Goal: Task Accomplishment & Management: Complete application form

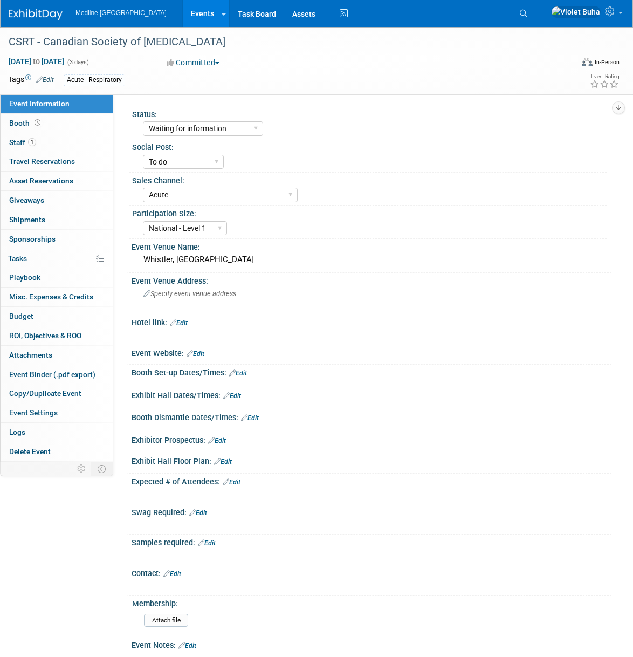
select select "Waiting for information"
select select "To do"
select select "Acute"
select select "National - Level 1"
click at [37, 15] on img at bounding box center [36, 14] width 54 height 11
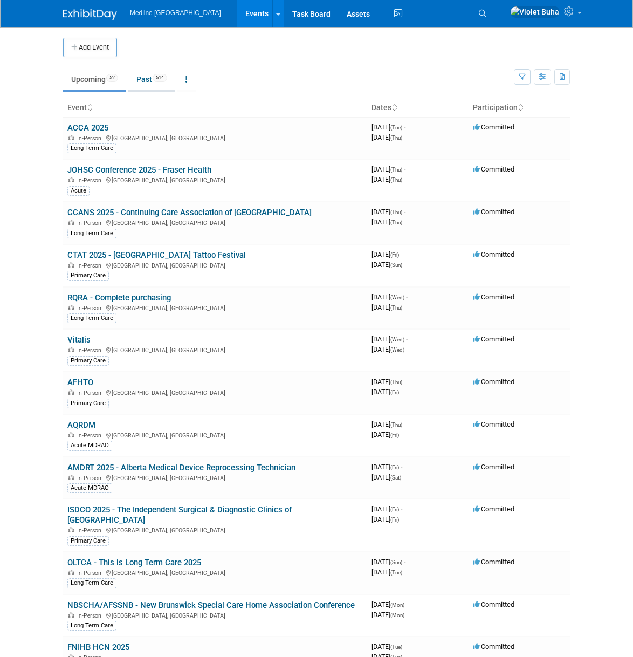
click at [150, 83] on link "Past 514" at bounding box center [151, 79] width 47 height 20
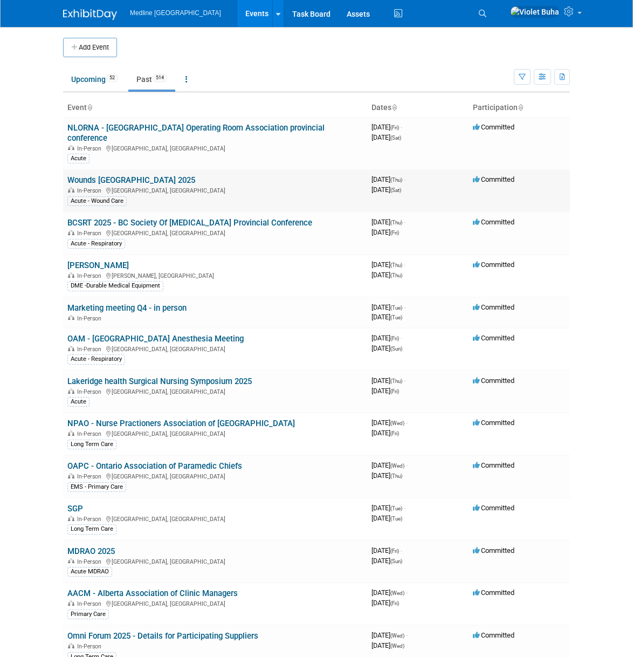
click at [123, 182] on link "Wounds [GEOGRAPHIC_DATA] 2025" at bounding box center [131, 180] width 128 height 10
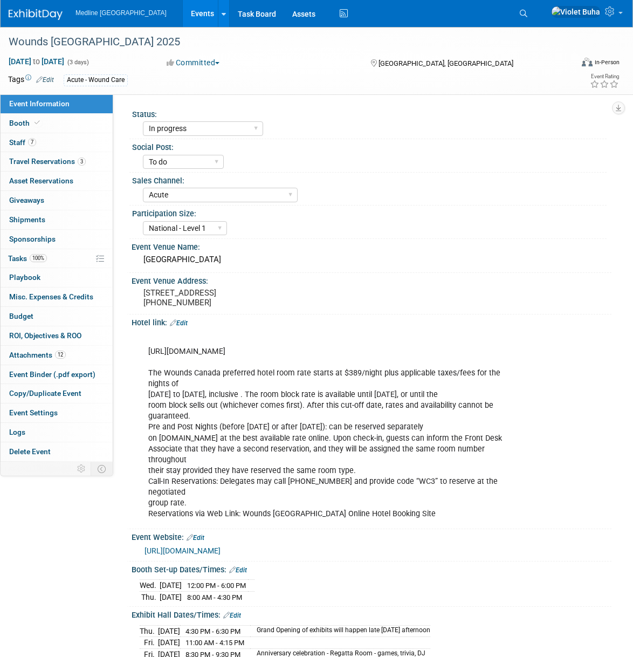
select select "In progress"
select select "To do"
select select "Acute"
select select "National - Level 1"
click at [53, 141] on link "7 Staff 7" at bounding box center [57, 142] width 112 height 19
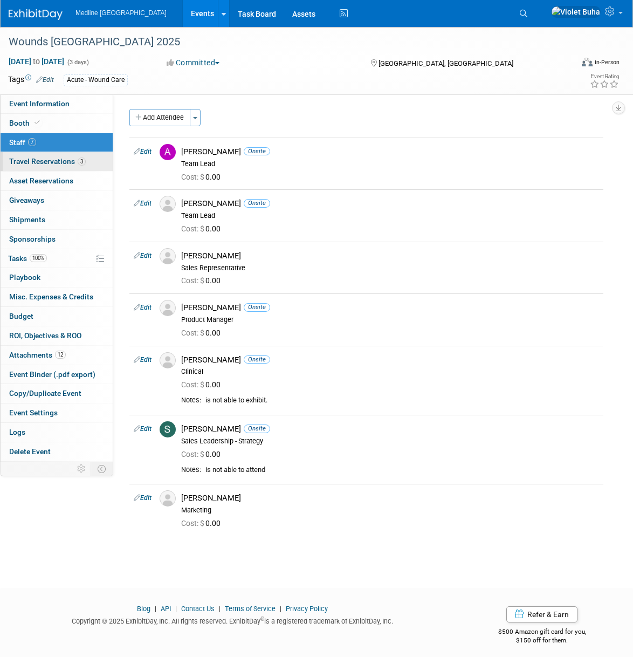
click at [36, 162] on span "Travel Reservations 3" at bounding box center [47, 161] width 77 height 9
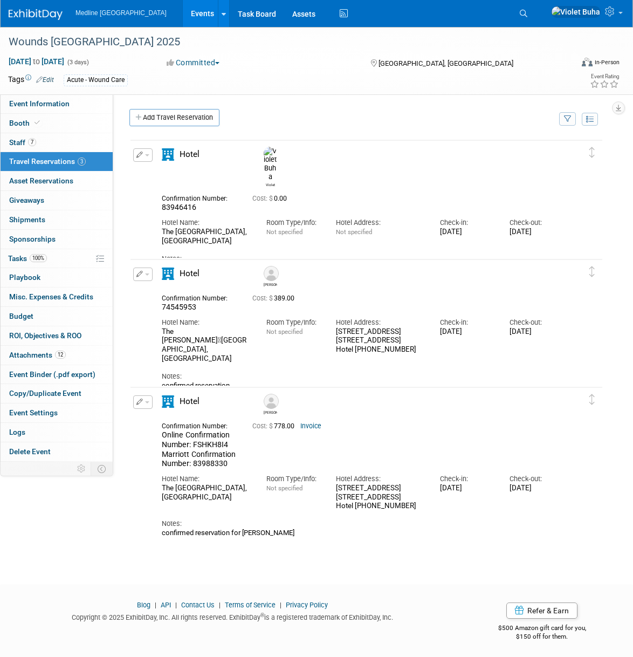
click at [39, 13] on img at bounding box center [36, 14] width 54 height 11
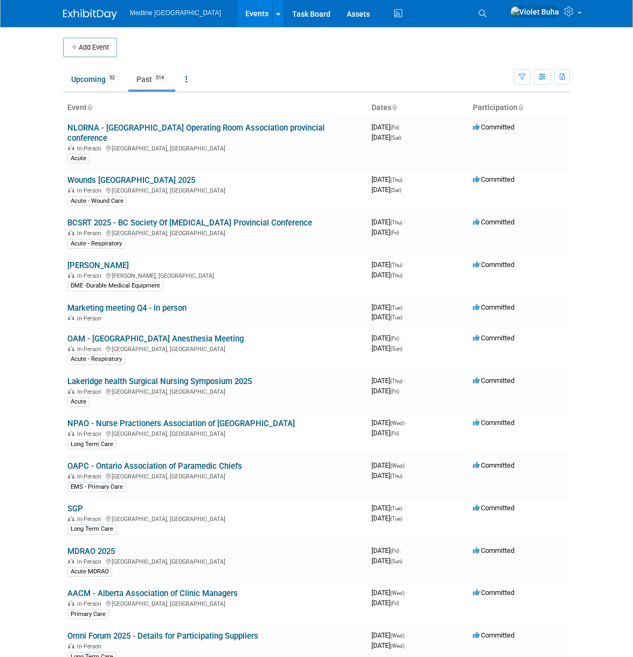
click at [98, 48] on button "Add Event" at bounding box center [90, 47] width 54 height 19
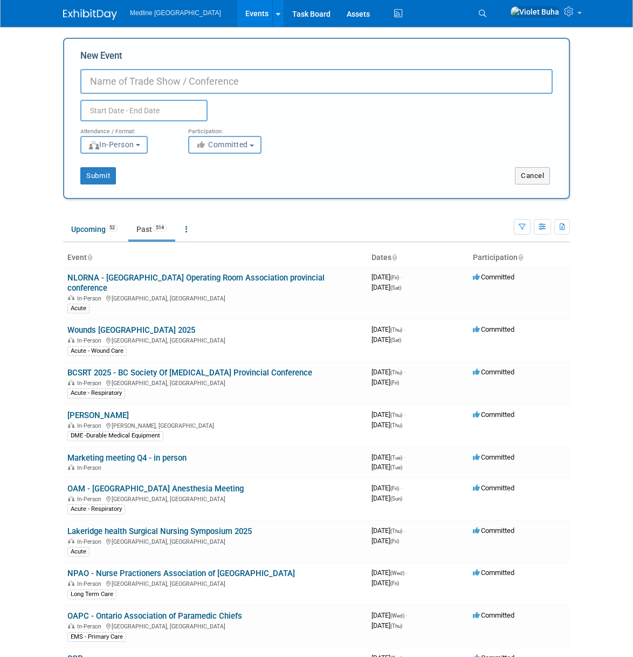
click at [142, 83] on input "New Event" at bounding box center [316, 81] width 472 height 25
type input "BCPMA 205"
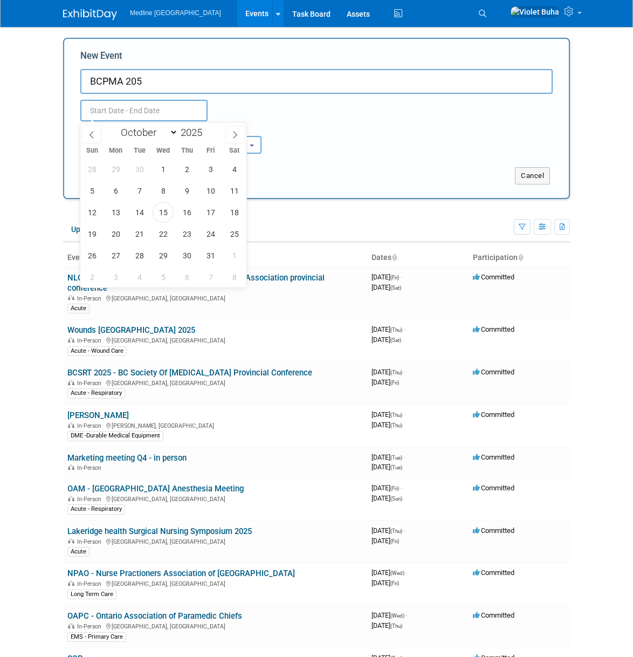
click at [132, 106] on input "text" at bounding box center [143, 111] width 127 height 22
click at [235, 133] on icon at bounding box center [235, 135] width 8 height 8
select select "10"
click at [214, 236] on span "21" at bounding box center [210, 233] width 21 height 21
click at [232, 234] on span "22" at bounding box center [234, 233] width 21 height 21
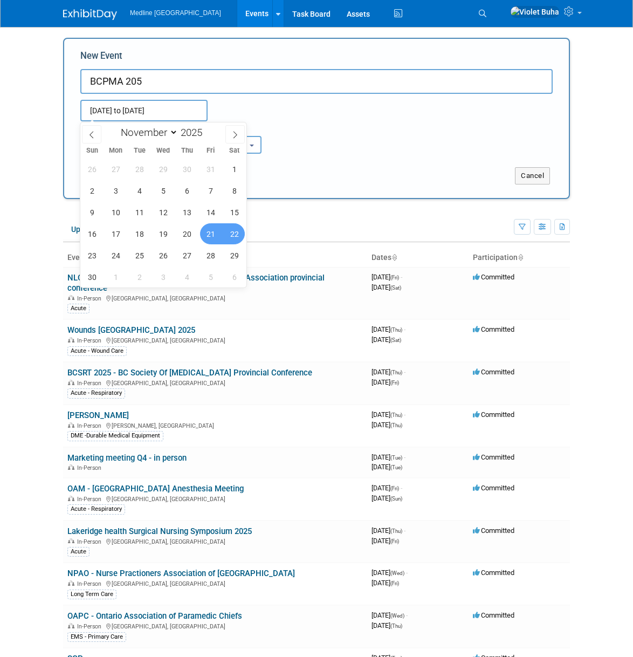
type input "[DATE] to [DATE]"
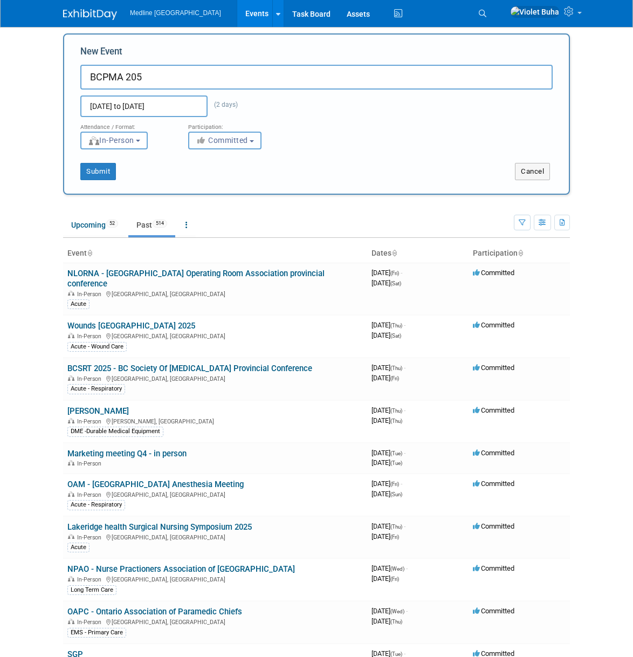
click at [250, 147] on button "Committed" at bounding box center [224, 141] width 73 height 18
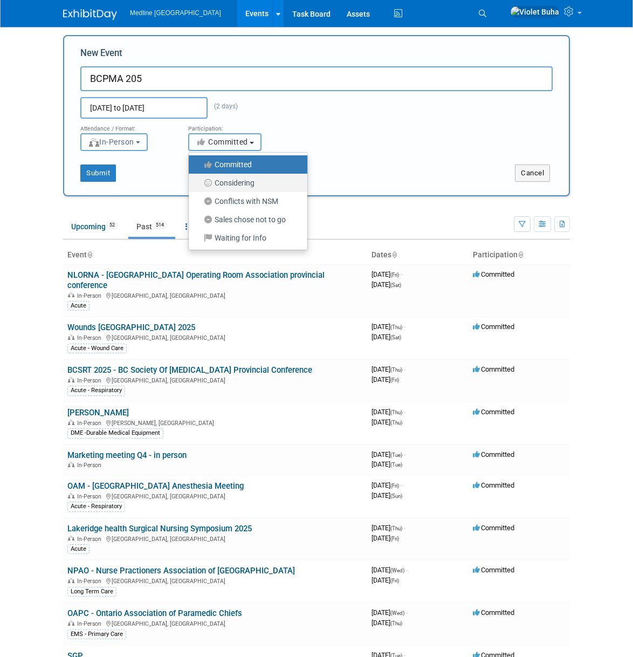
scroll to position [2, 0]
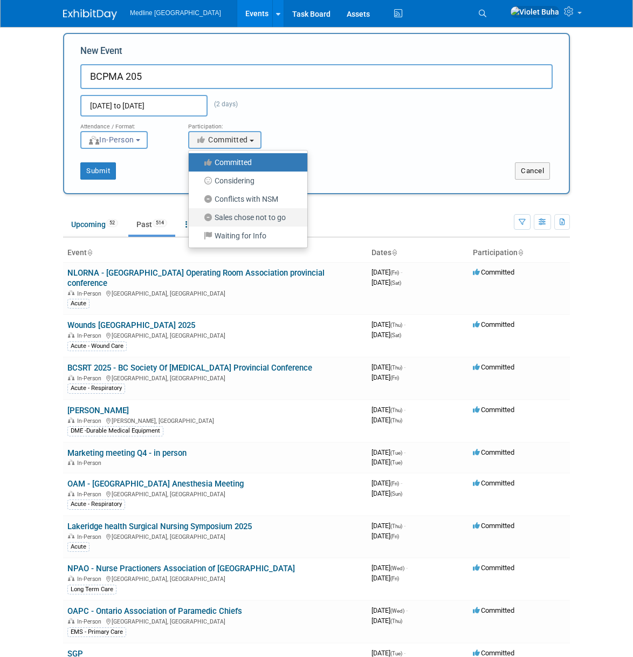
click at [256, 219] on label "Sales chose not to go" at bounding box center [245, 217] width 102 height 14
click at [198, 219] on input "Sales chose not to go" at bounding box center [194, 217] width 7 height 7
select select "103"
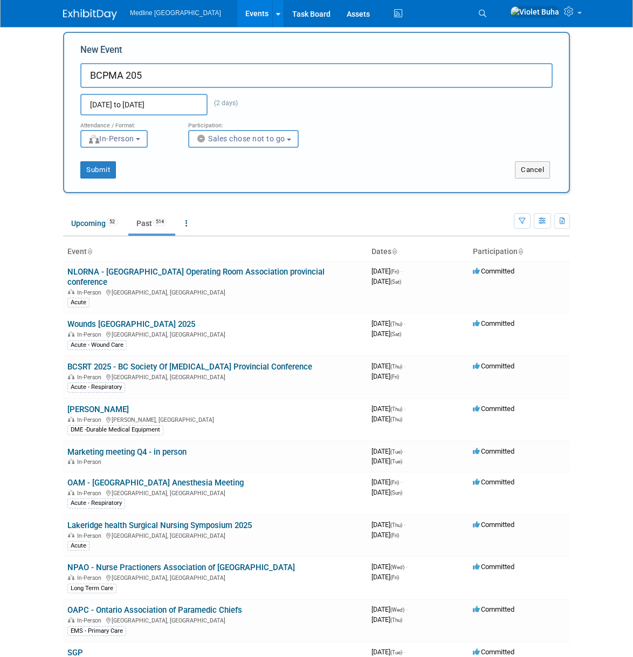
scroll to position [1, 0]
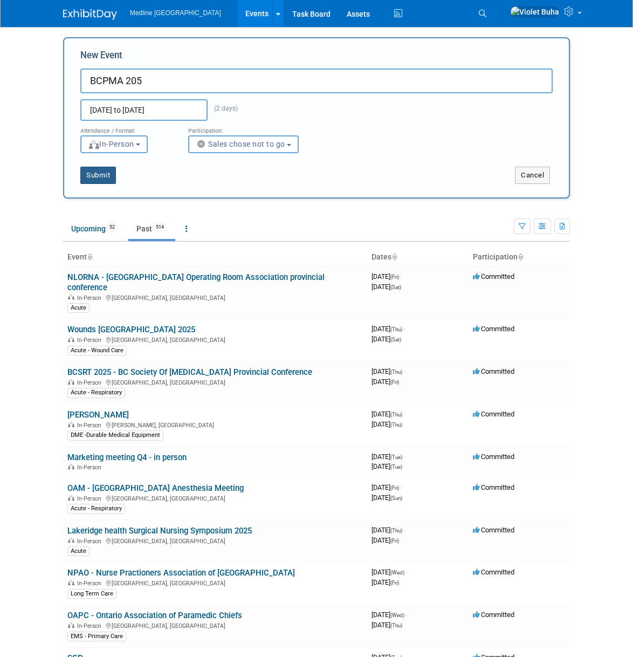
click at [105, 178] on button "Submit" at bounding box center [98, 175] width 36 height 17
